Goal: Task Accomplishment & Management: Manage account settings

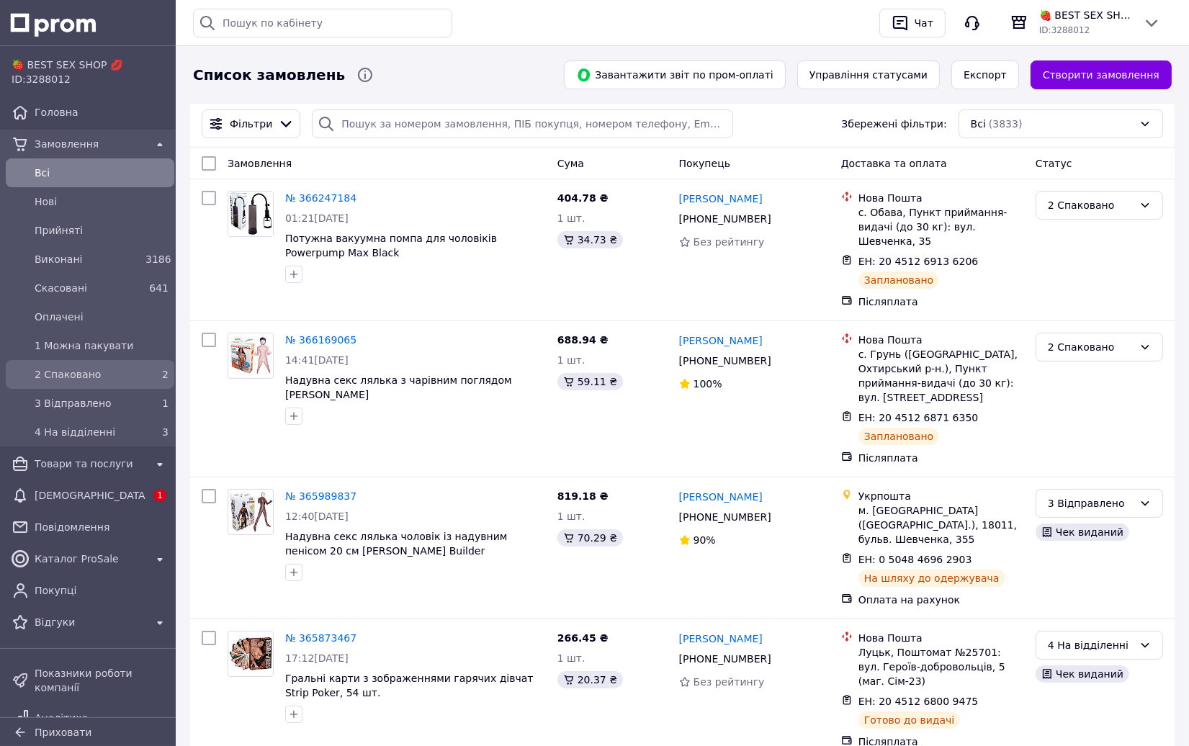
click at [98, 371] on span "2 Спаковано" at bounding box center [87, 374] width 105 height 14
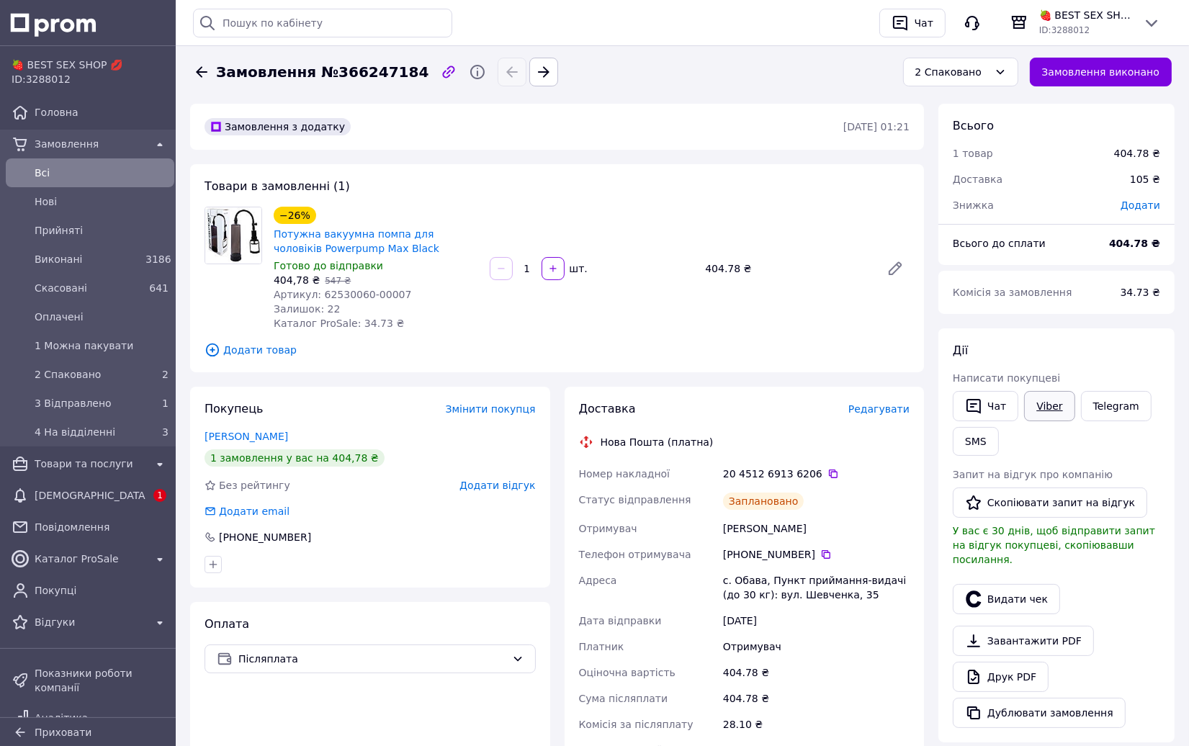
click at [1040, 406] on link "Viber" at bounding box center [1049, 406] width 50 height 30
click at [218, 435] on link "Капац Василь" at bounding box center [246, 437] width 84 height 12
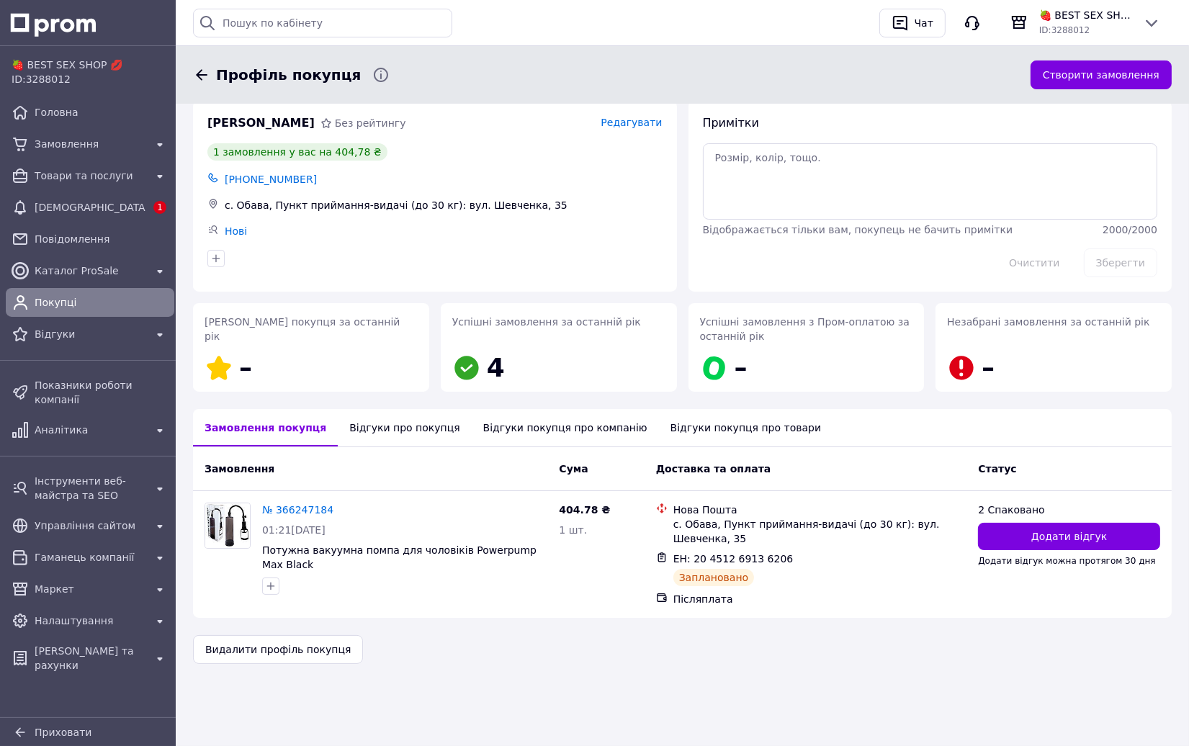
click at [396, 435] on div "Відгуки про покупця" at bounding box center [404, 427] width 133 height 37
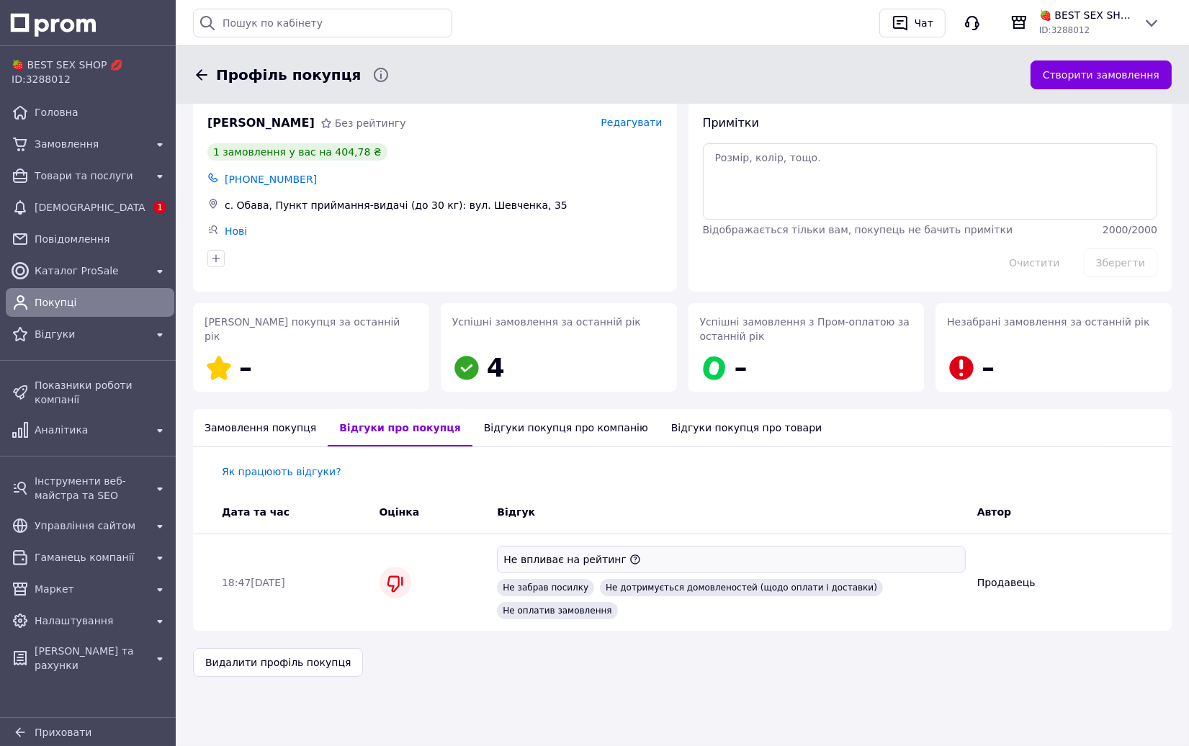
scroll to position [28, 0]
